Goal: Task Accomplishment & Management: Manage account settings

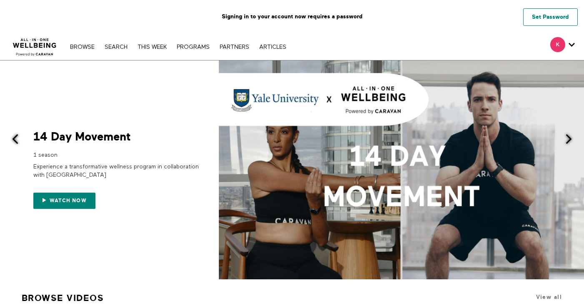
click at [526, 15] on link "Set Password" at bounding box center [551, 17] width 55 height 18
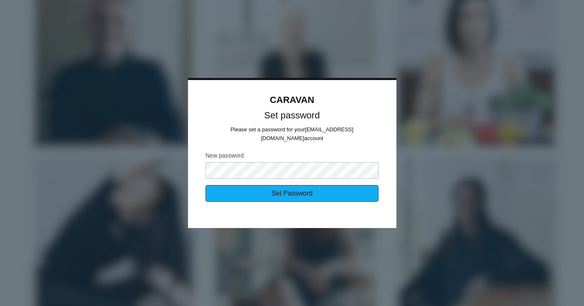
click at [274, 193] on input "Set Password" at bounding box center [292, 193] width 173 height 17
type input "Sending..."
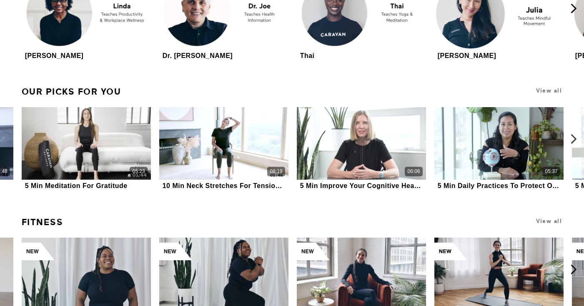
scroll to position [2390, 0]
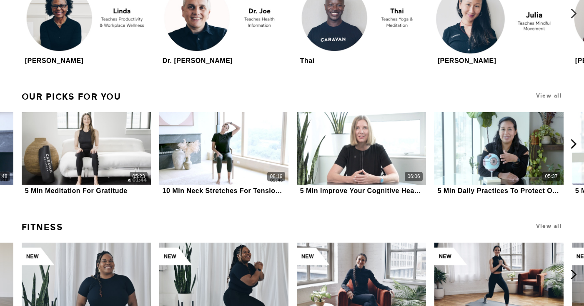
click at [575, 10] on icon at bounding box center [574, 13] width 10 height 10
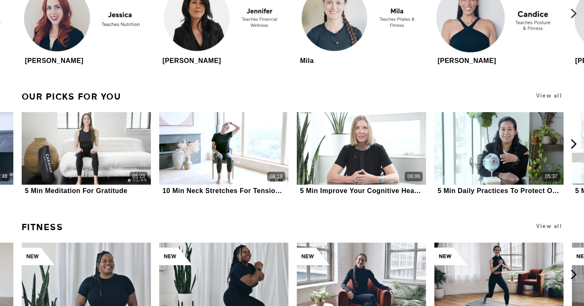
click at [574, 10] on icon at bounding box center [574, 13] width 10 height 10
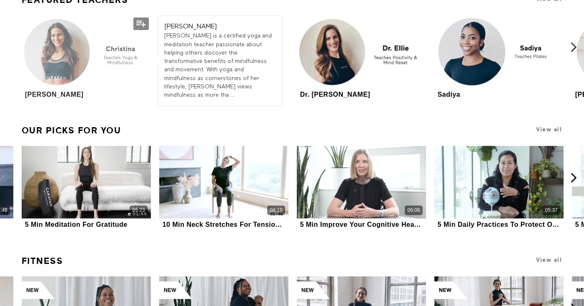
scroll to position [2339, 0]
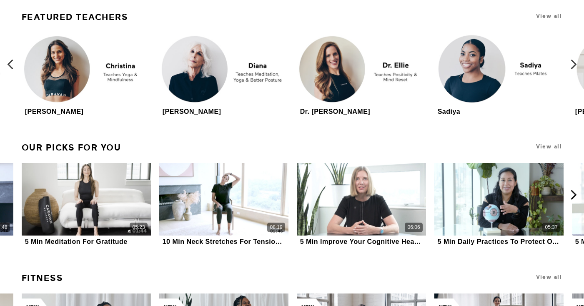
click at [10, 61] on icon at bounding box center [10, 64] width 10 height 10
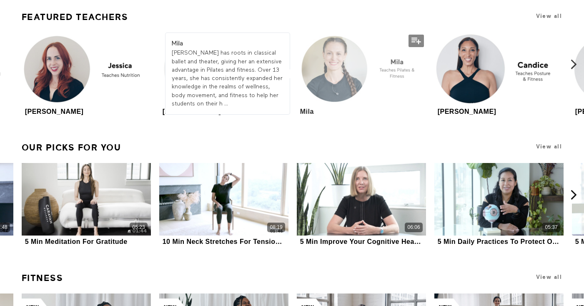
click at [345, 66] on div at bounding box center [361, 69] width 129 height 73
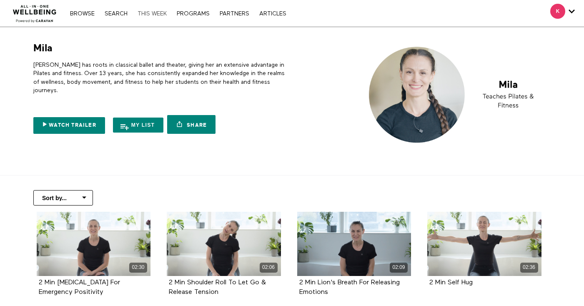
click at [152, 13] on link "THIS WEEK" at bounding box center [152, 14] width 38 height 6
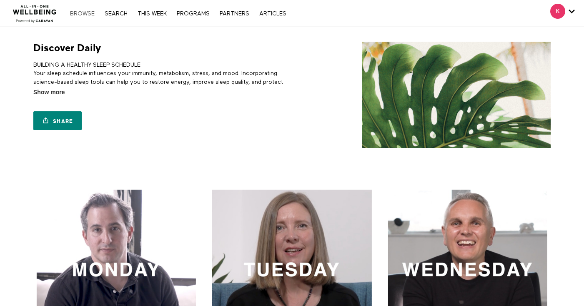
click at [87, 12] on link "Browse" at bounding box center [82, 14] width 33 height 6
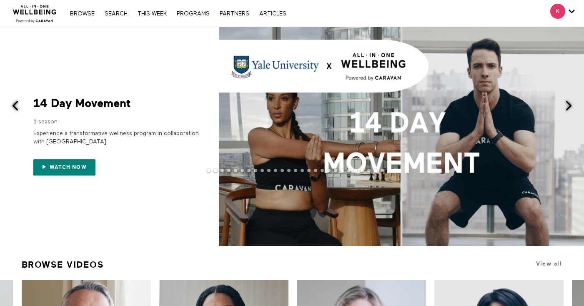
click at [82, 133] on div "Experience a transformative wellness program in collaboration with [GEOGRAPHIC_…" at bounding box center [116, 137] width 167 height 23
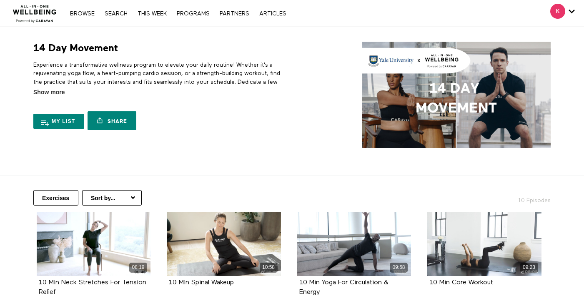
click at [188, 18] on div "Browse Search THIS WEEK PROGRAMS PARTNERS ARTICLES Account settings Manage Subs…" at bounding box center [201, 13] width 402 height 27
click at [188, 17] on nav "Browse Search THIS WEEK PROGRAMS PARTNERS ARTICLES Account settings Manage Subs…" at bounding box center [178, 13] width 224 height 8
click at [189, 14] on link "PROGRAMS" at bounding box center [193, 14] width 41 height 6
